Goal: Transaction & Acquisition: Download file/media

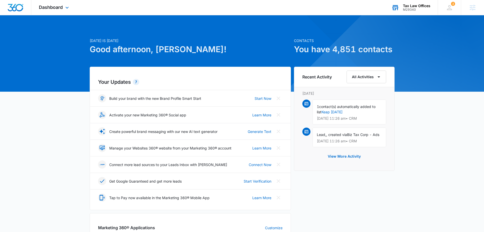
click at [409, 9] on div "M29340" at bounding box center [416, 10] width 27 height 4
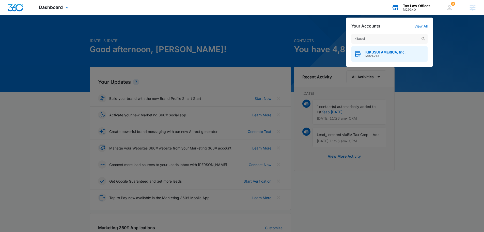
type input "kikusui"
click at [373, 55] on span "M324210" at bounding box center [385, 56] width 40 height 4
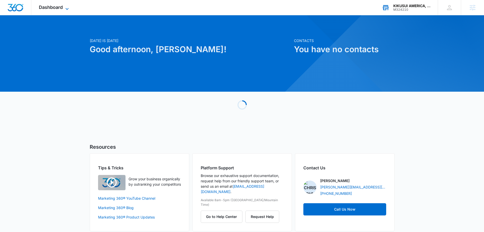
click at [58, 9] on span "Dashboard" at bounding box center [51, 7] width 24 height 5
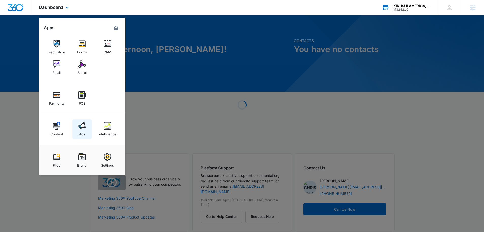
click at [79, 130] on div "Ads" at bounding box center [82, 132] width 6 height 7
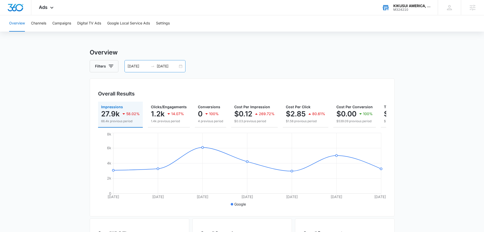
click at [149, 60] on div "08/22/2025 08/28/2025" at bounding box center [155, 66] width 61 height 12
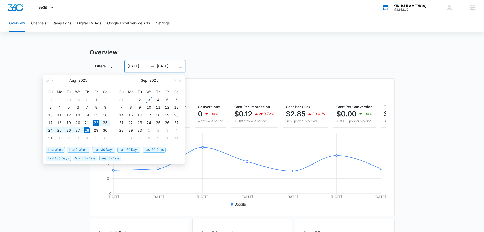
click at [142, 67] on input "08/22/2025" at bounding box center [138, 66] width 21 height 6
click at [73, 147] on span "Last 2 Weeks" at bounding box center [78, 150] width 23 height 6
type input "08/20/2025"
type input "09/03/2025"
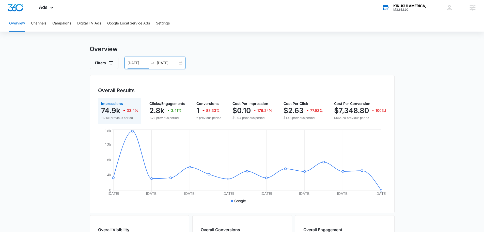
scroll to position [25, 0]
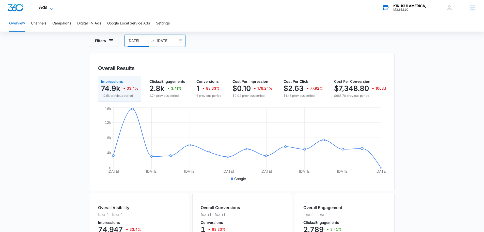
click at [43, 7] on span "Ads" at bounding box center [43, 7] width 9 height 5
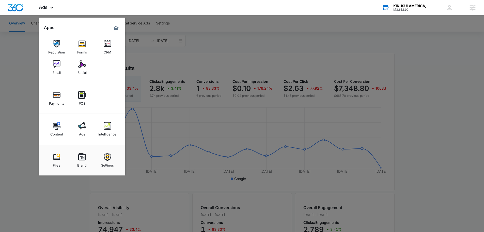
click at [241, 42] on div at bounding box center [242, 116] width 484 height 232
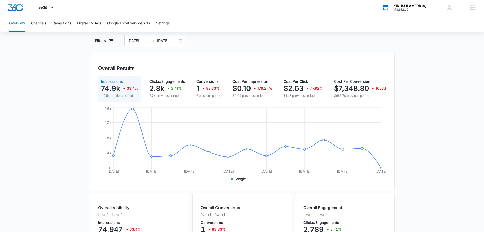
scroll to position [0, 75]
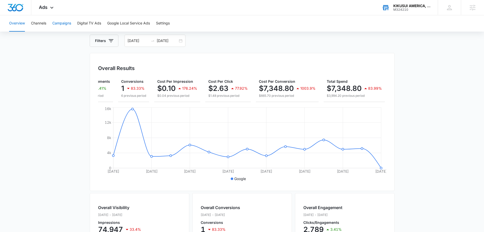
click at [62, 22] on button "Campaigns" at bounding box center [61, 23] width 19 height 16
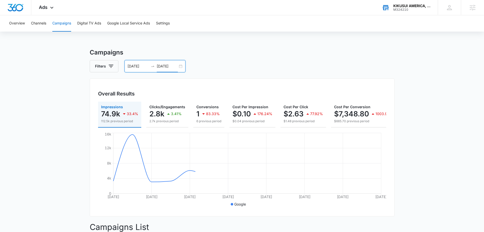
click at [159, 68] on input "09/03/2025" at bounding box center [167, 66] width 21 height 6
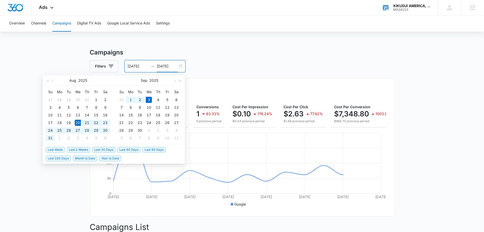
drag, startPoint x: 325, startPoint y: 45, endPoint x: 314, endPoint y: 55, distance: 14.6
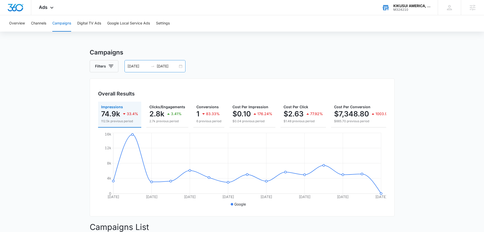
click at [137, 64] on input "08/20/2025" at bounding box center [138, 66] width 21 height 6
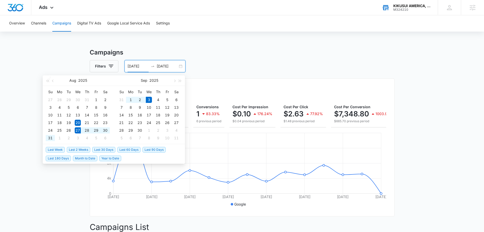
click at [58, 149] on span "Last Week" at bounding box center [55, 150] width 19 height 6
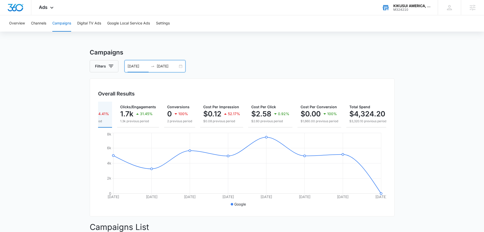
click at [141, 66] on input "08/27/2025" at bounding box center [138, 66] width 21 height 6
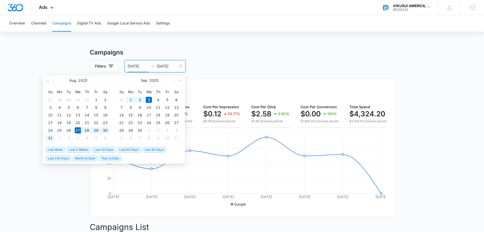
click at [54, 144] on div "Aug 2025 Su Mo Tu We Th Fr Sa 27 28 29 30 31 1 2 3 4 5 6 7 8 9 10 11 12 13 14 1…" at bounding box center [78, 109] width 71 height 69
click at [56, 148] on span "Last Week" at bounding box center [55, 150] width 19 height 6
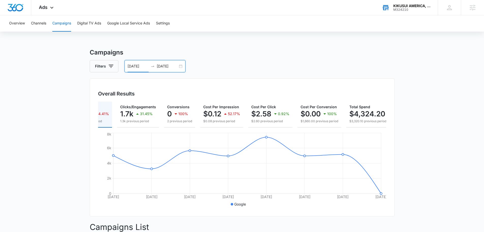
click at [162, 70] on div "08/27/2025 09/03/2025" at bounding box center [155, 66] width 61 height 12
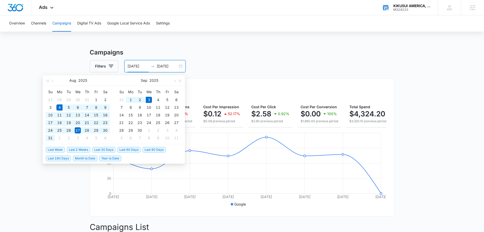
click at [108, 151] on span "Last 30 Days" at bounding box center [103, 150] width 23 height 6
type input "08/04/2025"
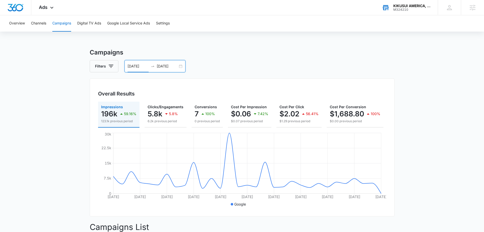
scroll to position [0, 68]
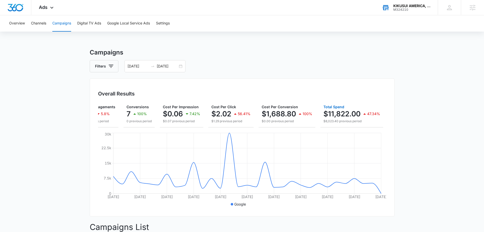
click at [353, 111] on p "$11,822.00" at bounding box center [341, 114] width 37 height 8
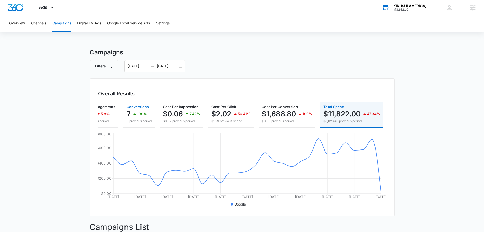
click at [138, 114] on p "100%" at bounding box center [142, 114] width 10 height 4
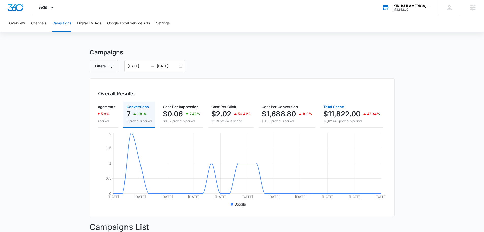
click at [347, 113] on p "$11,822.00" at bounding box center [341, 114] width 37 height 8
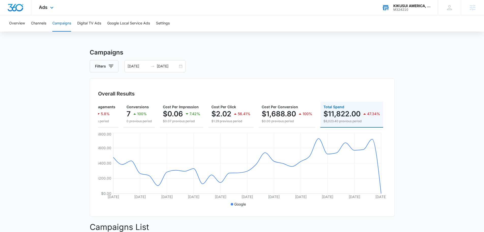
click at [48, 7] on div "Ads Apps Reputation Forms CRM Email Social Payments POS Content Ads Intelligenc…" at bounding box center [46, 7] width 31 height 15
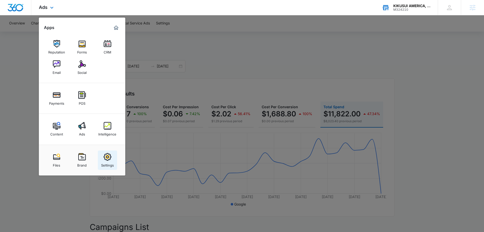
click at [111, 161] on div "Settings" at bounding box center [107, 163] width 13 height 7
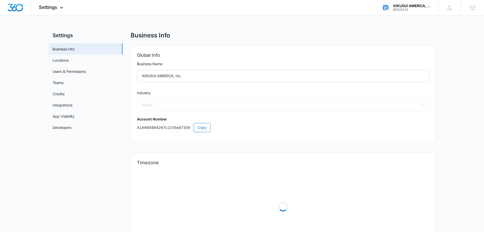
select select "52"
select select "US"
select select "America/Denver"
click at [65, 94] on link "Credits" at bounding box center [59, 93] width 12 height 5
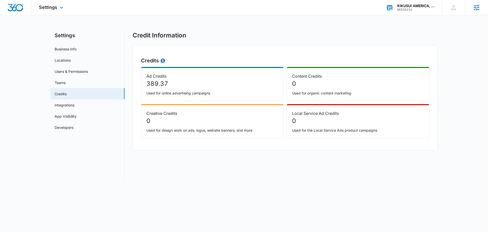
click at [479, 2] on div "Agencies" at bounding box center [476, 7] width 23 height 15
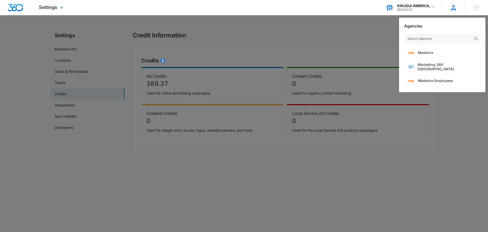
click at [462, 7] on div "Chris Johns chris.johns@madwire.com My Profile Notifications Support Logout Ter…" at bounding box center [453, 7] width 23 height 15
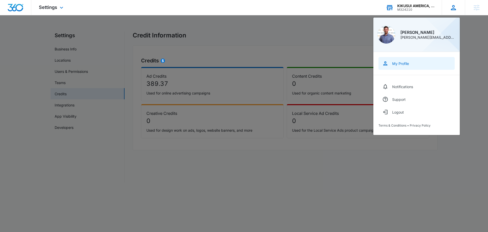
click at [405, 64] on div "My Profile" at bounding box center [400, 63] width 17 height 4
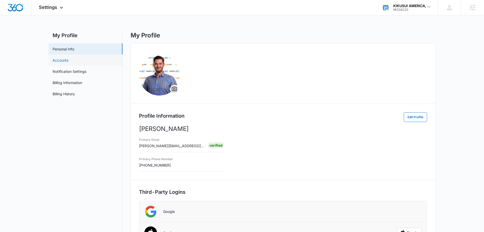
click at [68, 60] on link "Accounts" at bounding box center [61, 59] width 16 height 5
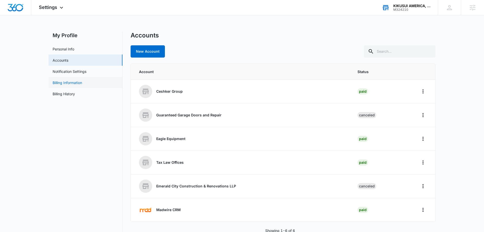
click at [78, 83] on link "Billing Information" at bounding box center [67, 82] width 29 height 5
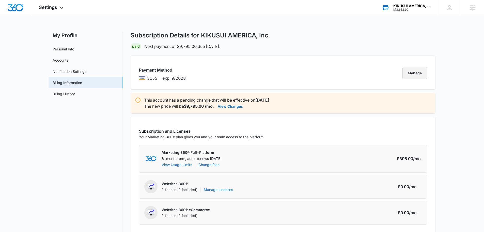
click at [420, 70] on button "Manage" at bounding box center [415, 73] width 25 height 12
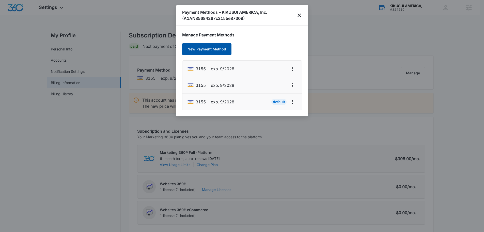
click at [207, 51] on button "New Payment Method" at bounding box center [206, 49] width 49 height 12
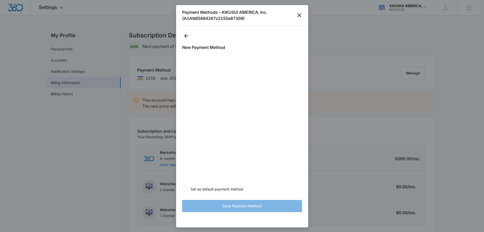
click at [300, 16] on icon "close" at bounding box center [300, 15] width 4 height 4
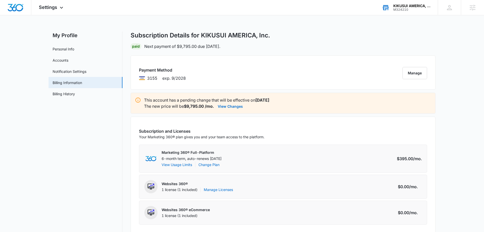
click at [410, 10] on div "M324210" at bounding box center [411, 10] width 37 height 4
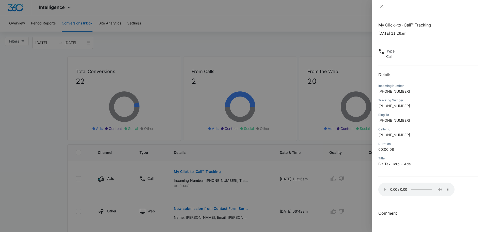
click at [382, 6] on icon "close" at bounding box center [382, 6] width 4 height 4
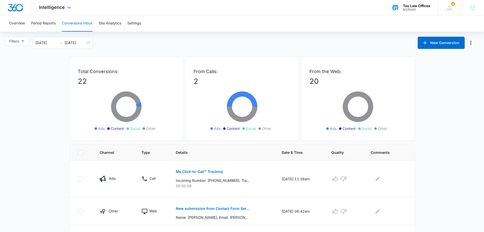
click at [414, 5] on div "Tax Law Offices" at bounding box center [416, 6] width 27 height 4
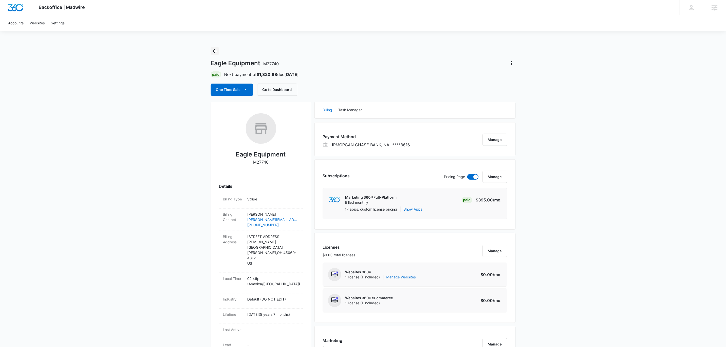
click at [214, 50] on icon "Back" at bounding box center [215, 51] width 6 height 6
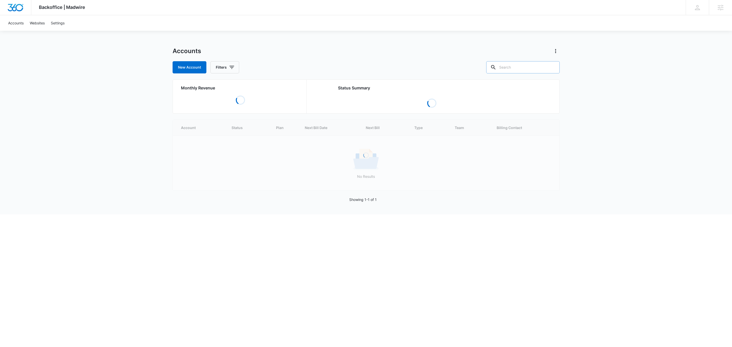
click at [518, 70] on input "text" at bounding box center [522, 67] width 73 height 12
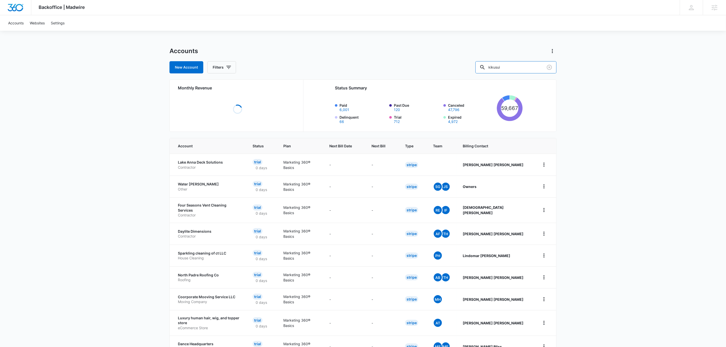
type input "kikusui"
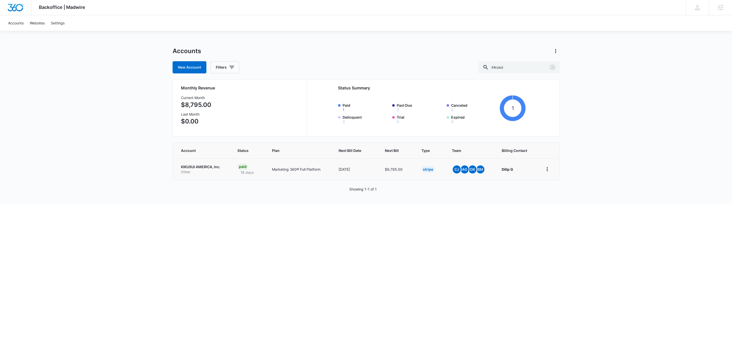
click at [203, 165] on p "KIKUSUI AMERICA, Inc." at bounding box center [203, 166] width 44 height 5
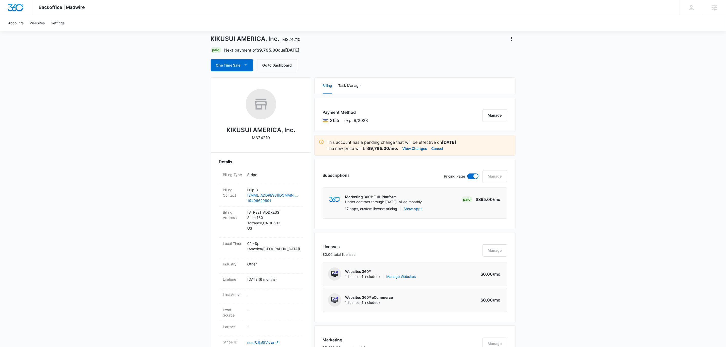
scroll to position [43, 0]
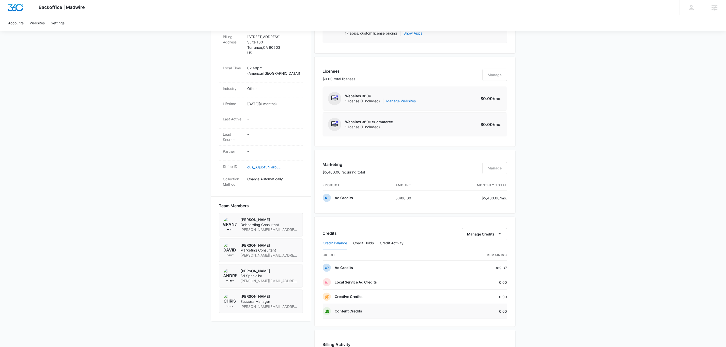
scroll to position [119, 0]
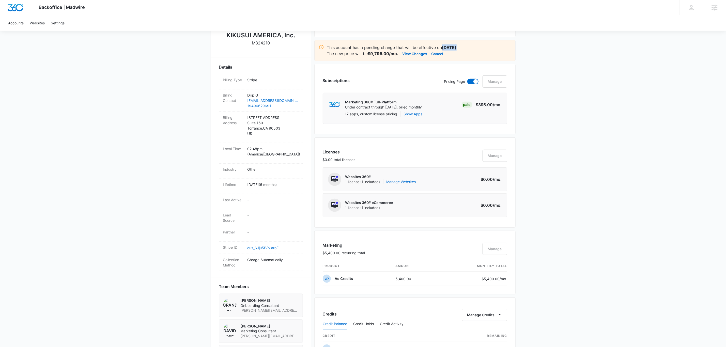
click at [466, 48] on p "This account has a pending change that will be effective on Sep 15" at bounding box center [419, 47] width 184 height 6
click at [583, 125] on div "Backoffice | Madwire Apps Settings Chris Johns chris.johns@madwire.com My Profi…" at bounding box center [363, 283] width 726 height 805
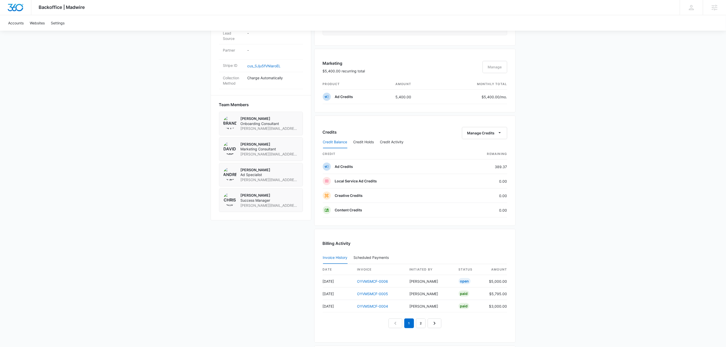
scroll to position [310, 0]
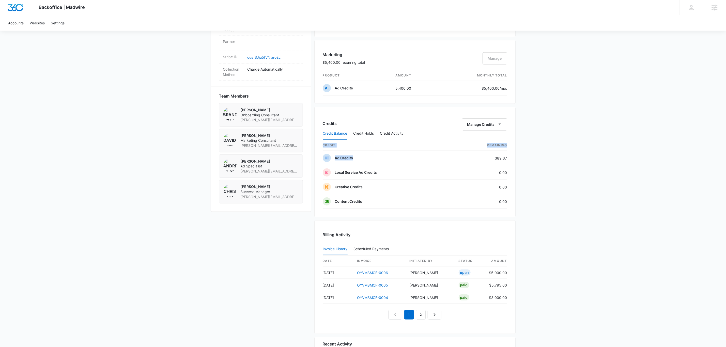
drag, startPoint x: 517, startPoint y: 158, endPoint x: 545, endPoint y: 158, distance: 28.5
click at [545, 158] on div "Backoffice | Madwire Apps Settings Chris Johns chris.johns@madwire.com My Profi…" at bounding box center [363, 92] width 726 height 805
click at [531, 159] on div "Backoffice | Madwire Apps Settings Chris Johns chris.johns@madwire.com My Profi…" at bounding box center [363, 92] width 726 height 805
drag, startPoint x: 497, startPoint y: 162, endPoint x: 508, endPoint y: 162, distance: 11.2
click at [505, 162] on td "389.37" at bounding box center [480, 158] width 54 height 14
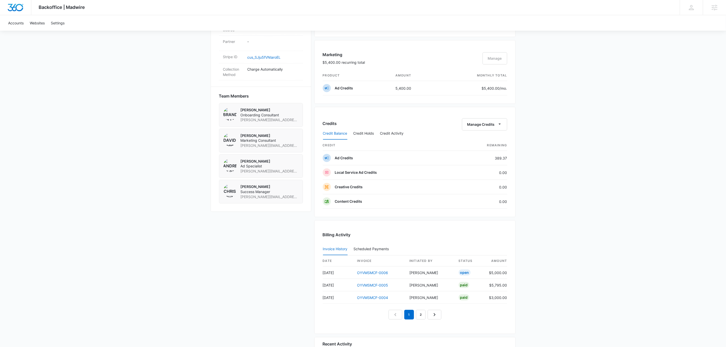
click at [514, 162] on div "Credits Manage Credits Credit Balance Credit Holds Credit Activity credit Remai…" at bounding box center [414, 162] width 201 height 110
drag, startPoint x: 502, startPoint y: 273, endPoint x: 488, endPoint y: 274, distance: 13.7
click at [488, 274] on div "Billing Activity Invoice History Scheduled Payments 0 date invoice Initiated By…" at bounding box center [414, 277] width 201 height 114
click at [495, 276] on td "$5,000.00" at bounding box center [496, 273] width 22 height 12
drag, startPoint x: 491, startPoint y: 275, endPoint x: 515, endPoint y: 273, distance: 24.3
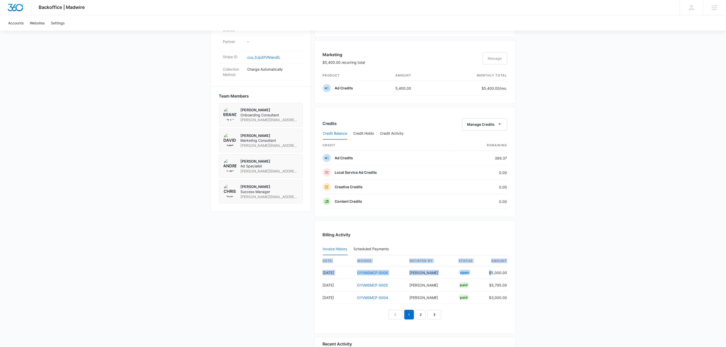
click at [514, 273] on div "Billing Activity Invoice History Scheduled Payments 0 date invoice Initiated By…" at bounding box center [414, 277] width 201 height 114
click at [516, 273] on div "Backoffice | Madwire Apps Settings Chris Johns chris.johns@madwire.com My Profi…" at bounding box center [363, 92] width 726 height 805
drag, startPoint x: 499, startPoint y: 274, endPoint x: 516, endPoint y: 275, distance: 16.8
click at [516, 275] on div "Backoffice | Madwire Apps Settings Chris Johns chris.johns@madwire.com My Profi…" at bounding box center [363, 92] width 726 height 805
click at [508, 275] on div "Billing Activity Invoice History Scheduled Payments 0 date invoice Initiated By…" at bounding box center [414, 277] width 201 height 114
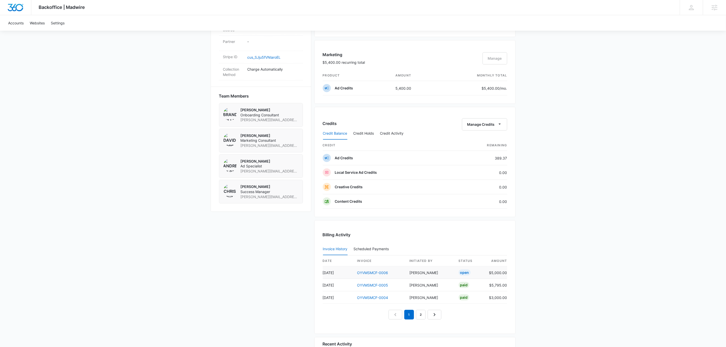
click at [504, 274] on td "$5,000.00" at bounding box center [496, 273] width 22 height 12
click at [606, 100] on div "Backoffice | Madwire Apps Settings Chris Johns chris.johns@madwire.com My Profi…" at bounding box center [363, 92] width 726 height 805
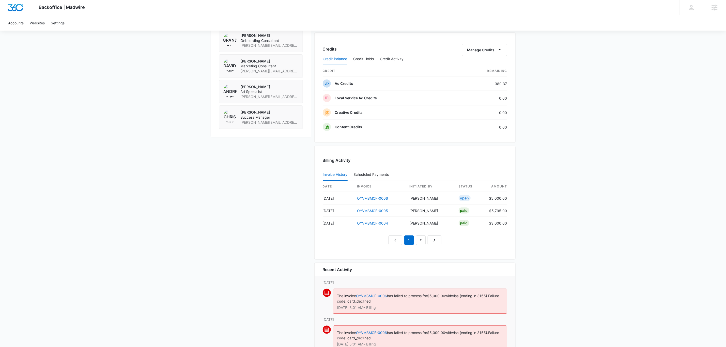
scroll to position [462, 0]
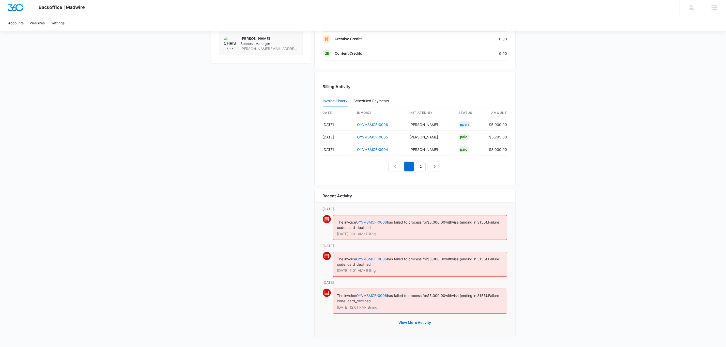
click at [374, 220] on link "OYVMSMCF-0006" at bounding box center [371, 222] width 31 height 4
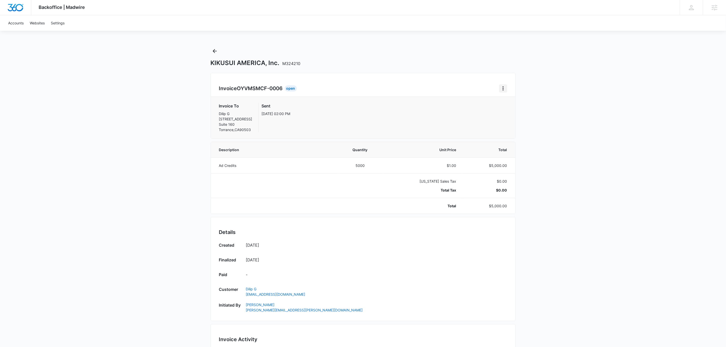
click at [501, 88] on icon "Home" at bounding box center [503, 88] width 6 height 6
click at [520, 103] on link "Download Invoice" at bounding box center [519, 102] width 29 height 4
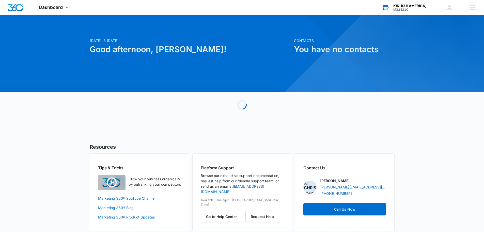
click at [402, 9] on div "M324210" at bounding box center [411, 10] width 37 height 4
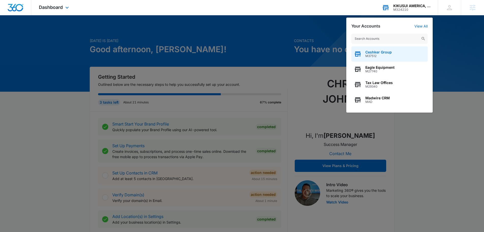
click at [388, 56] on span "M37512" at bounding box center [378, 56] width 26 height 4
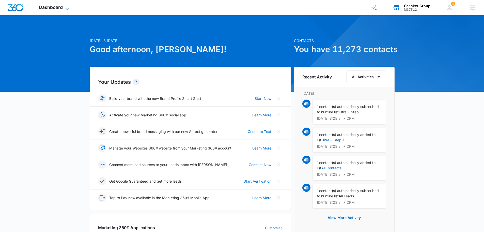
click at [65, 6] on icon at bounding box center [67, 9] width 6 height 6
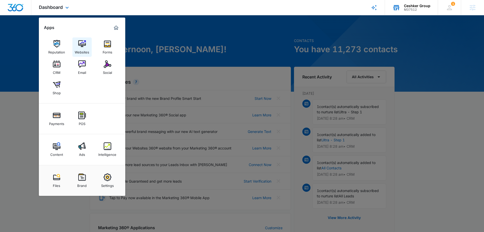
click at [81, 45] on img at bounding box center [82, 44] width 8 height 8
